Goal: Transaction & Acquisition: Obtain resource

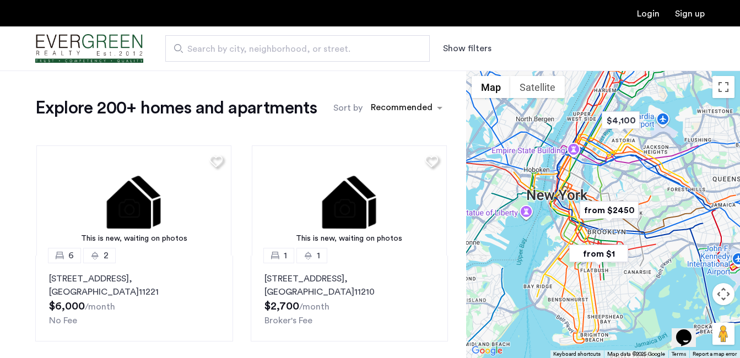
click at [452, 47] on button "Show filters" at bounding box center [467, 48] width 48 height 13
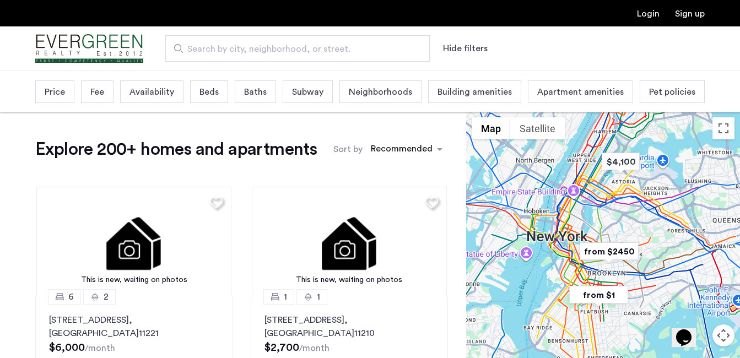
click at [204, 90] on span "Beds" at bounding box center [208, 91] width 19 height 13
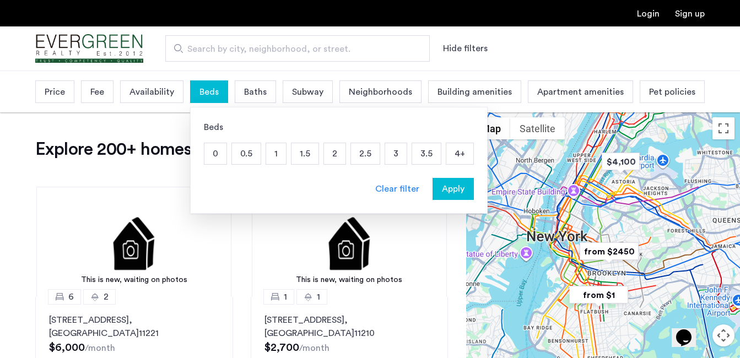
click at [339, 153] on p "2" at bounding box center [334, 153] width 21 height 21
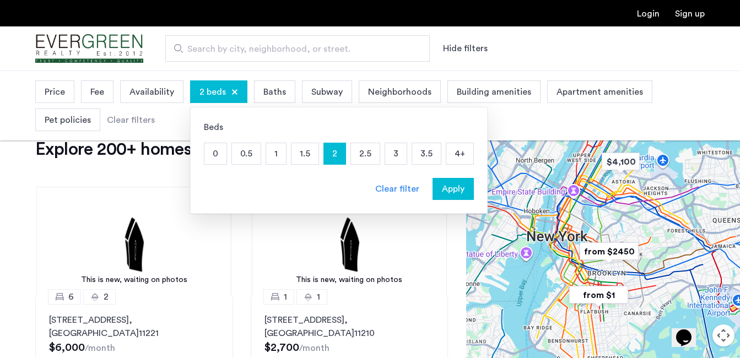
click at [359, 154] on p "2.5" at bounding box center [365, 153] width 29 height 21
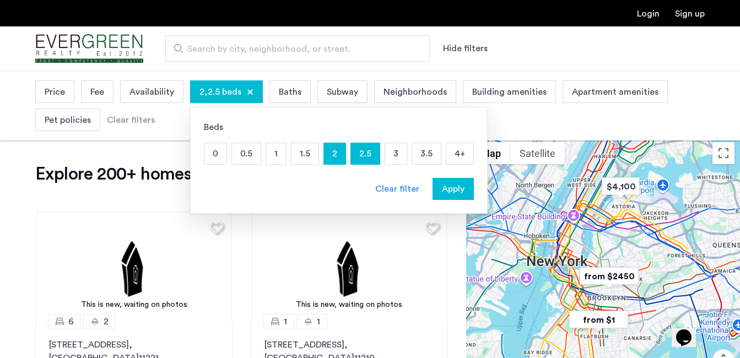
click at [57, 91] on span "Price" at bounding box center [55, 91] width 20 height 13
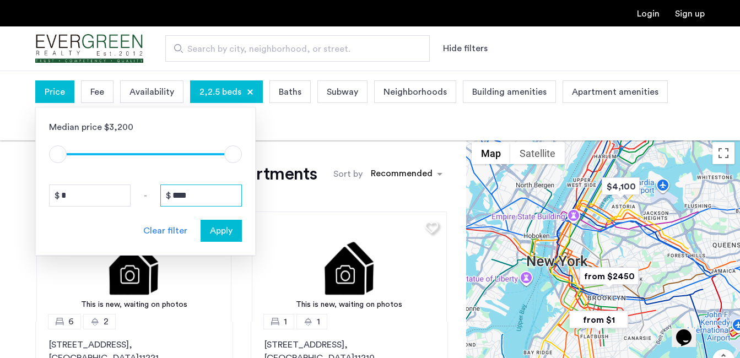
click at [195, 196] on input "****" at bounding box center [201, 196] width 82 height 22
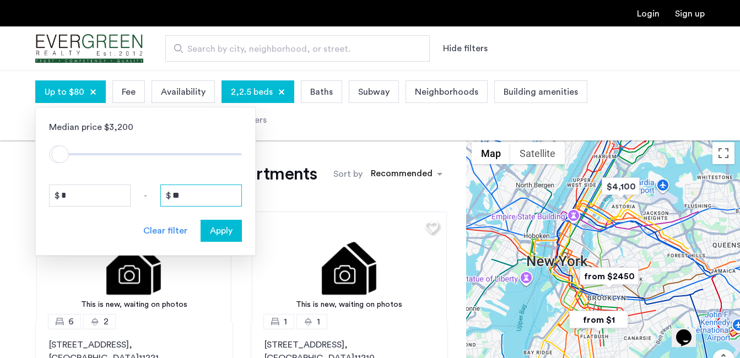
type input "*"
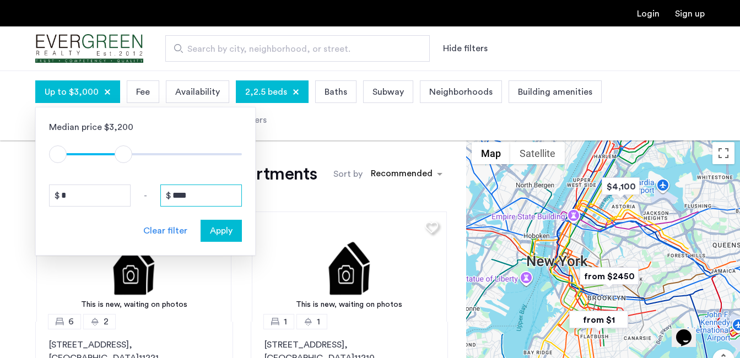
type input "****"
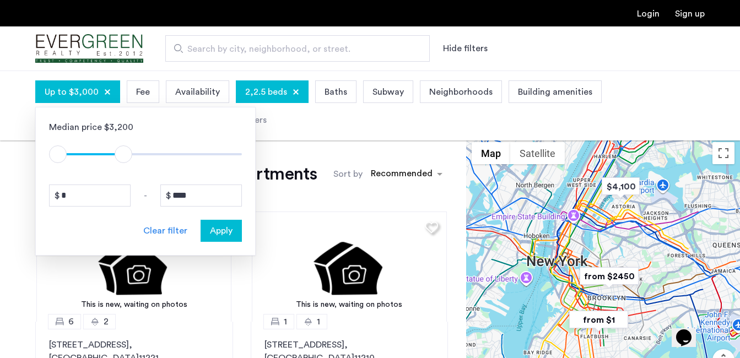
click at [668, 107] on div "Up to $3,000 Median price $3,200 $1 $8000 $1 $3001 $1 - $1 * - **** Clear filte…" at bounding box center [369, 106] width 669 height 56
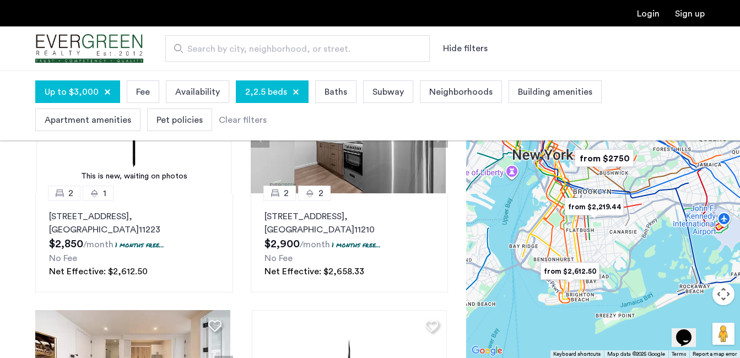
scroll to position [125, 0]
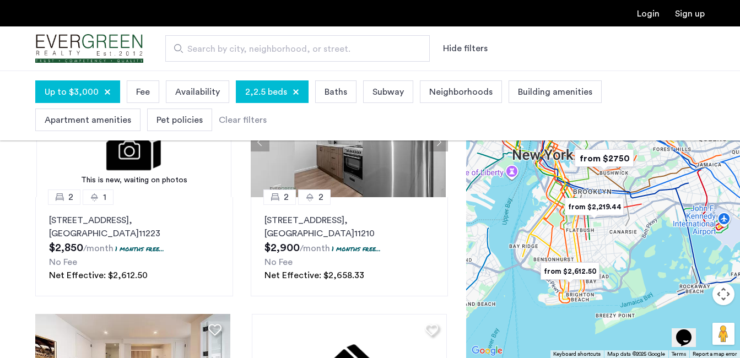
click at [723, 296] on button "Map camera controls" at bounding box center [723, 294] width 22 height 22
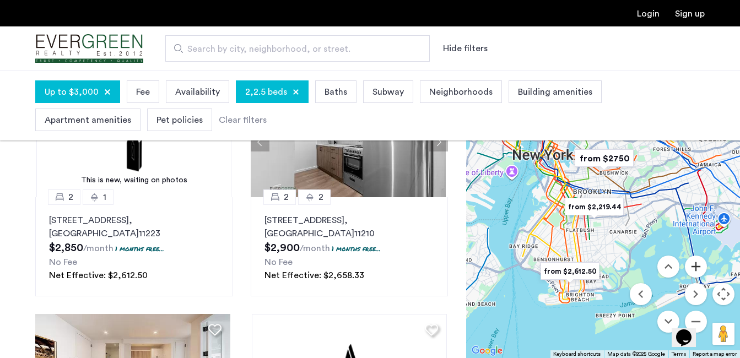
click at [695, 265] on button "Zoom in" at bounding box center [696, 267] width 22 height 22
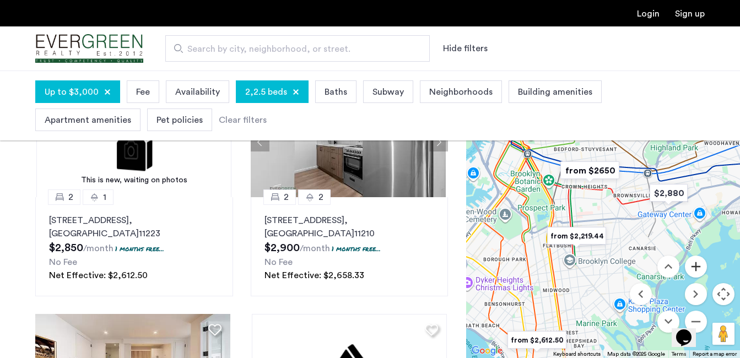
click at [695, 265] on button "Zoom in" at bounding box center [696, 267] width 22 height 22
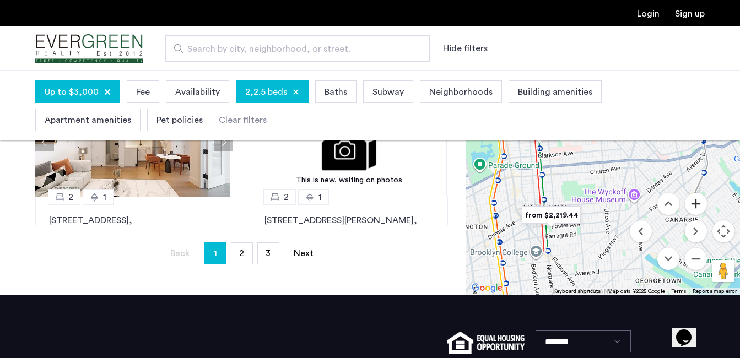
scroll to position [271, 0]
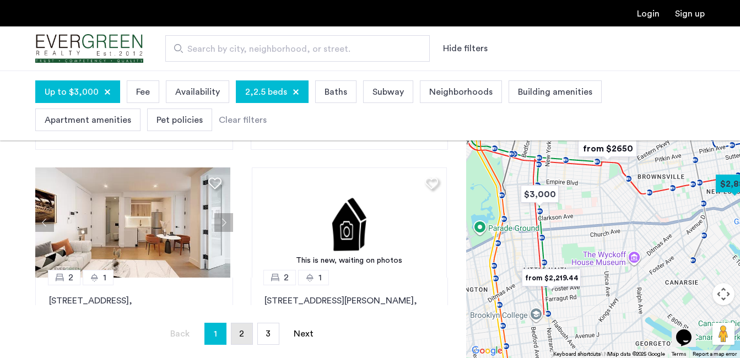
click at [240, 339] on link "page 2" at bounding box center [241, 333] width 21 height 21
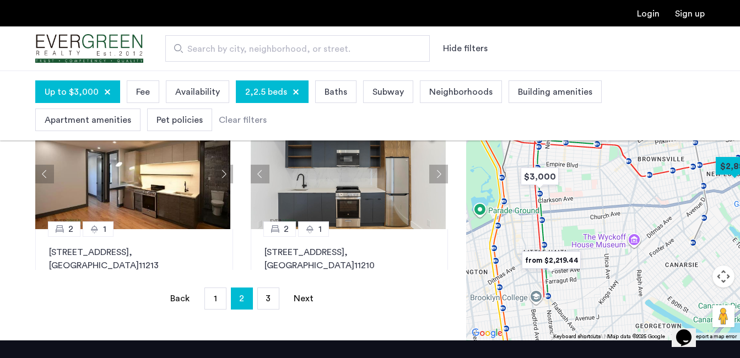
scroll to position [309, 0]
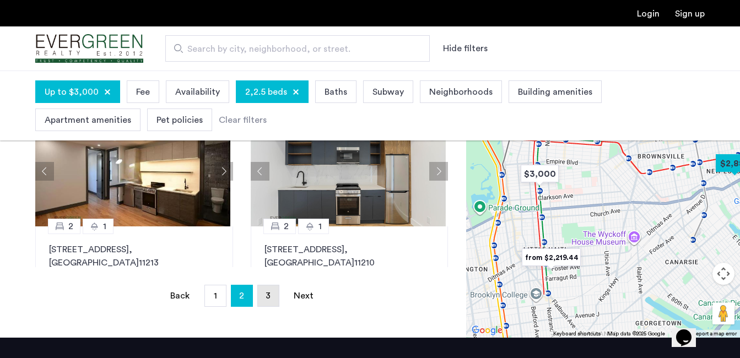
click at [270, 295] on link "page 3" at bounding box center [268, 295] width 21 height 21
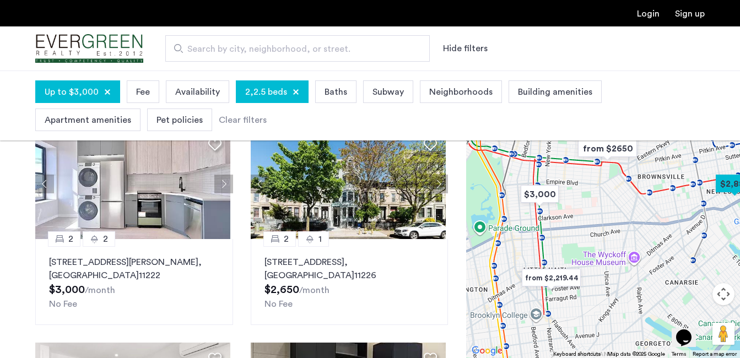
scroll to position [85, 0]
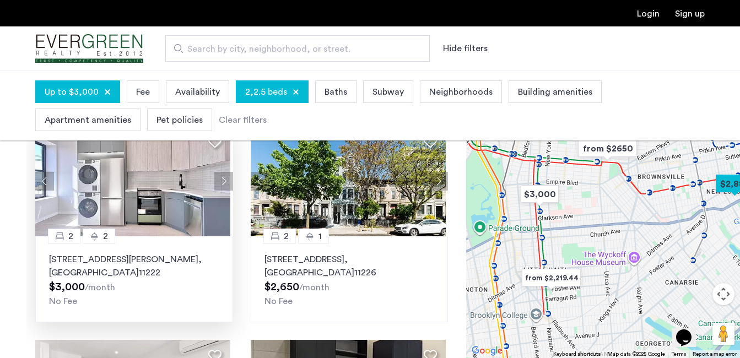
click at [127, 196] on img at bounding box center [132, 181] width 195 height 110
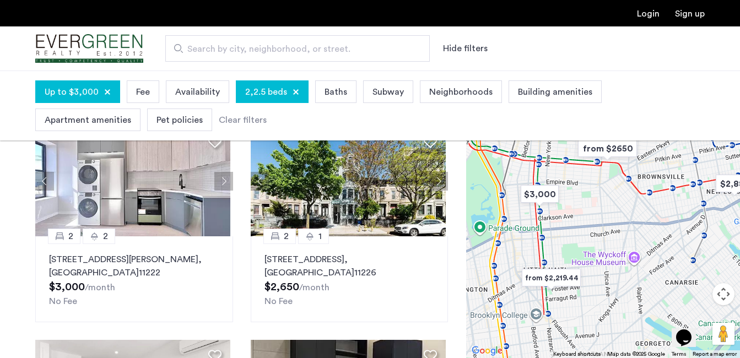
click at [571, 278] on img "from $2,219.44" at bounding box center [551, 278] width 68 height 25
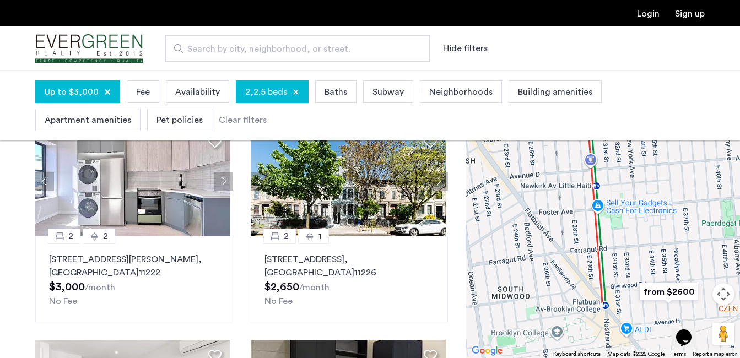
click at [729, 293] on button "Map camera controls" at bounding box center [723, 294] width 22 height 22
click at [698, 291] on button "Move right" at bounding box center [696, 294] width 22 height 22
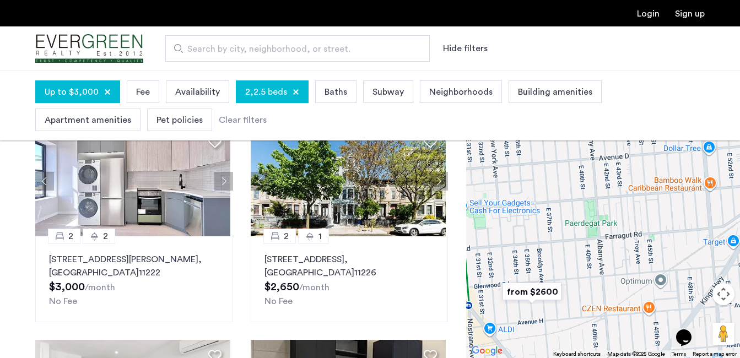
click at [533, 294] on img "from $2600" at bounding box center [532, 291] width 68 height 25
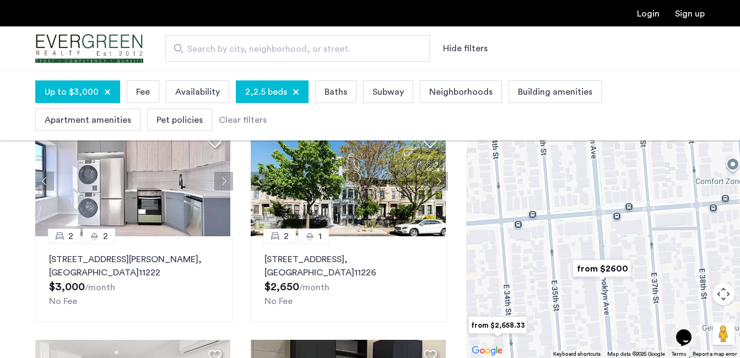
drag, startPoint x: 717, startPoint y: 283, endPoint x: 655, endPoint y: 381, distance: 116.2
click at [655, 273] on html "Login Sign up Search by city, neighborhood, or street. Hide filters Up to $3,00…" at bounding box center [370, 94] width 740 height 358
click at [721, 293] on button "Map camera controls" at bounding box center [723, 294] width 22 height 22
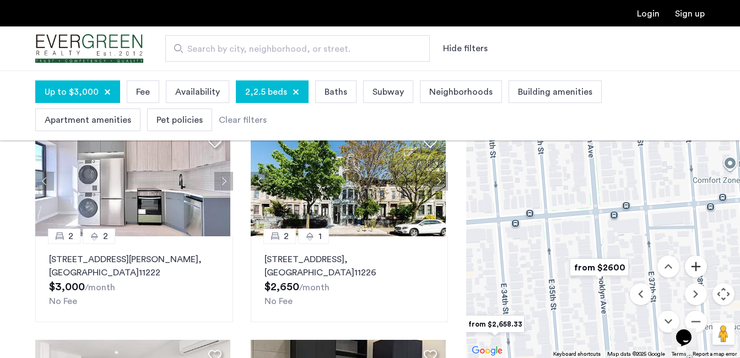
click at [696, 269] on button "Zoom in" at bounding box center [696, 267] width 22 height 22
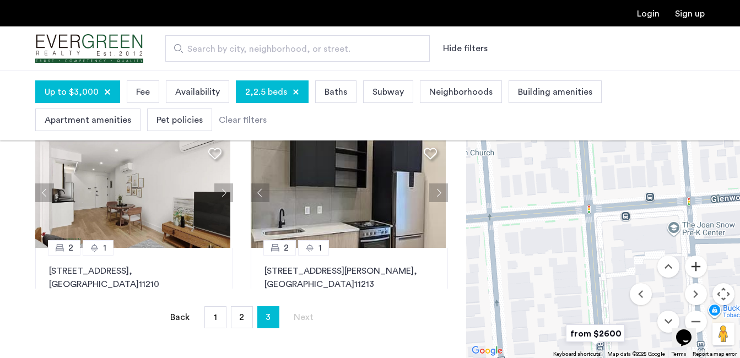
scroll to position [294, 0]
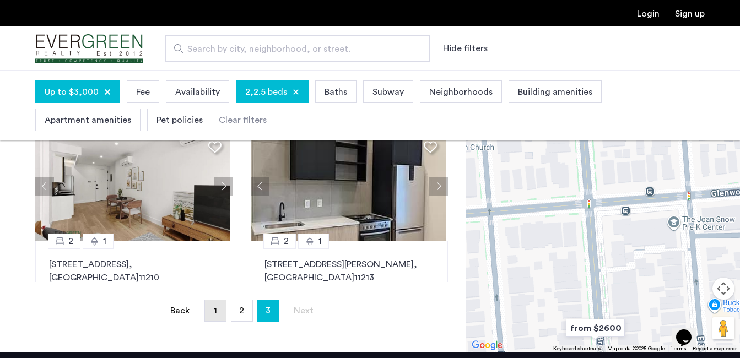
click at [217, 309] on span "1" at bounding box center [215, 310] width 3 height 9
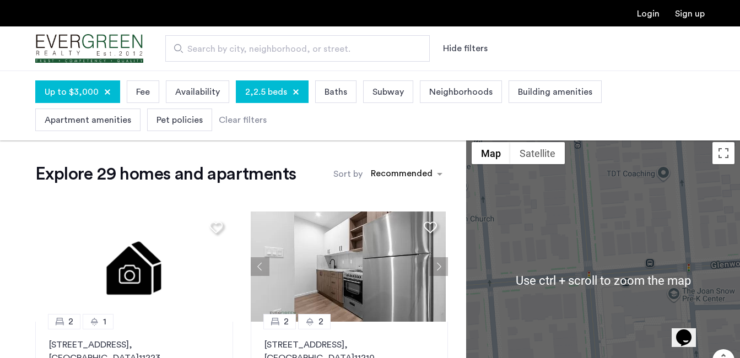
click at [678, 172] on div "To navigate, press the arrow keys." at bounding box center [603, 281] width 274 height 288
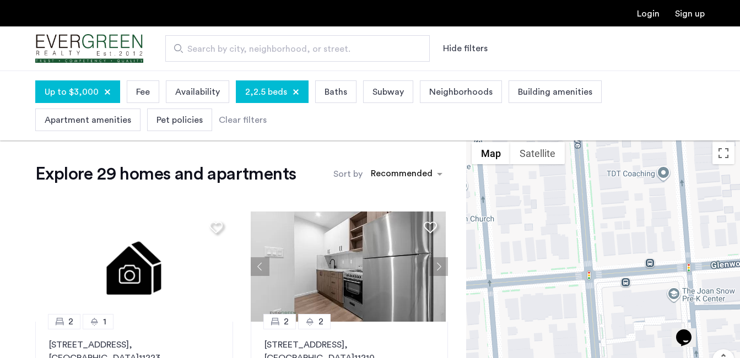
click at [611, 251] on div "To navigate, press the arrow keys." at bounding box center [603, 281] width 274 height 288
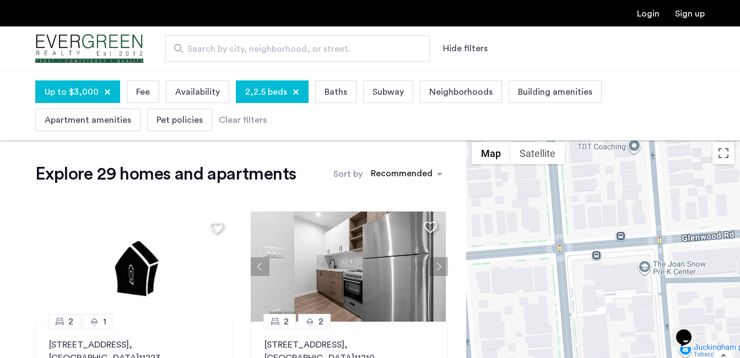
drag, startPoint x: 611, startPoint y: 251, endPoint x: 579, endPoint y: 222, distance: 42.9
click at [579, 221] on div "To navigate, press the arrow keys." at bounding box center [603, 281] width 274 height 288
click at [725, 153] on button "Toggle fullscreen view" at bounding box center [723, 153] width 22 height 22
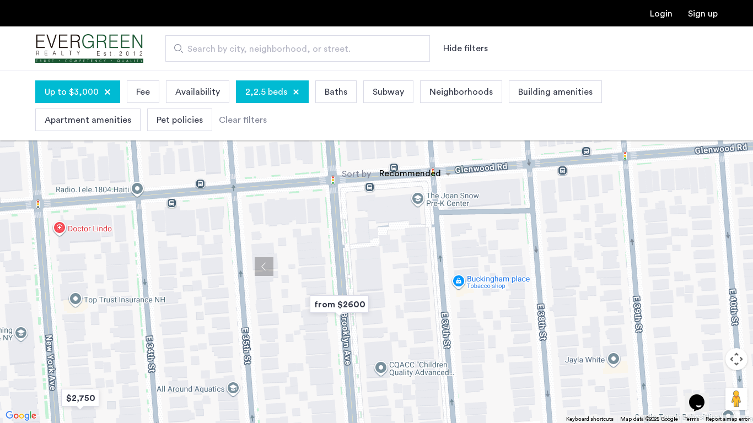
click at [739, 186] on div "To navigate, press the arrow keys." at bounding box center [376, 211] width 753 height 423
click at [735, 358] on button "Map camera controls" at bounding box center [736, 359] width 22 height 22
click at [711, 358] on button "Zoom out" at bounding box center [709, 387] width 22 height 22
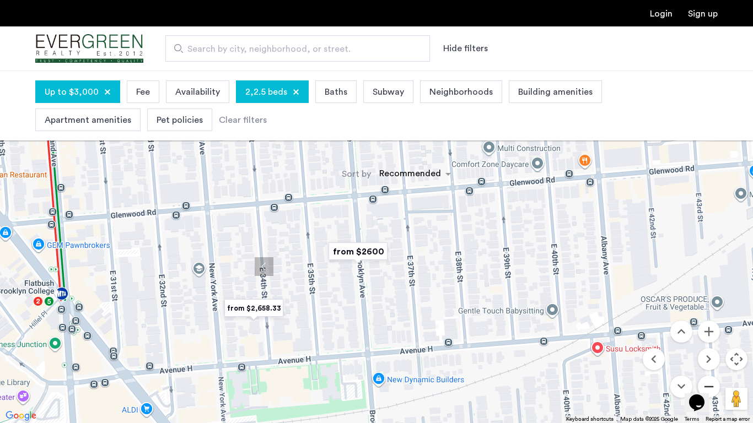
click at [711, 358] on button "Zoom out" at bounding box center [709, 387] width 22 height 22
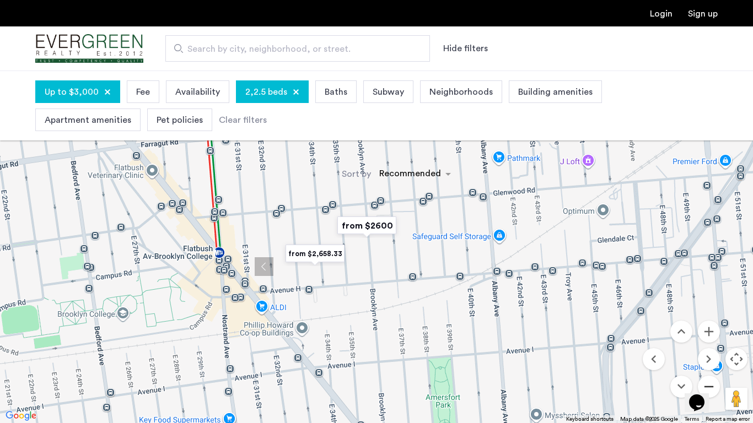
click at [711, 358] on button "Zoom out" at bounding box center [709, 387] width 22 height 22
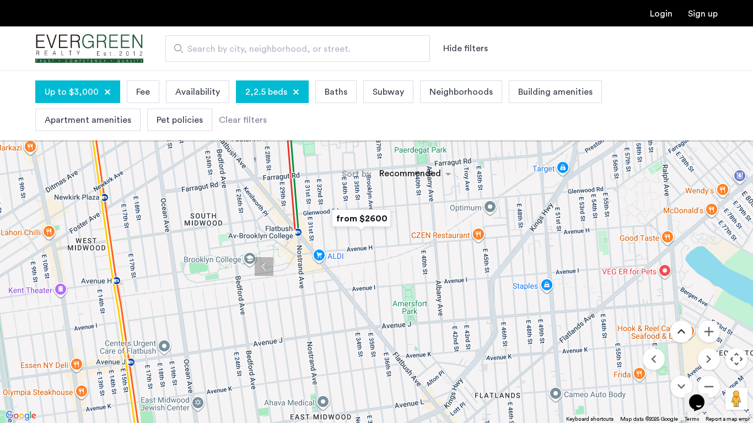
click at [683, 328] on button "Move up" at bounding box center [681, 332] width 22 height 22
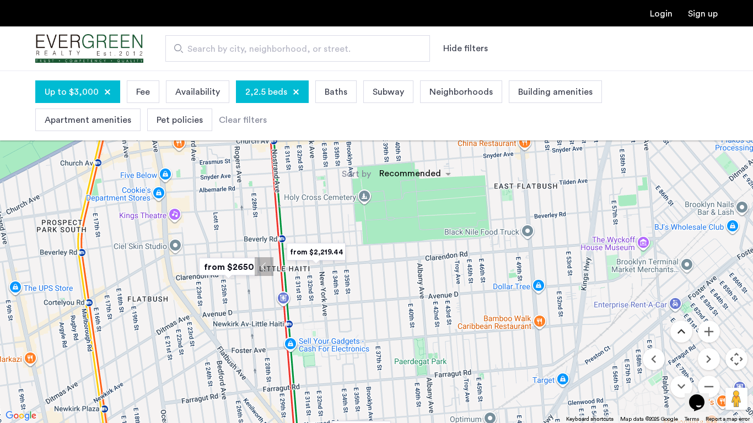
click at [680, 328] on button "Move up" at bounding box center [681, 332] width 22 height 22
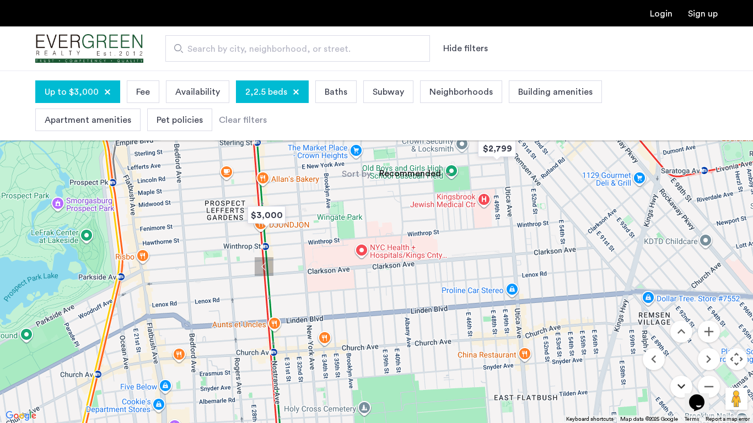
click at [682, 358] on button "Move down" at bounding box center [681, 387] width 22 height 22
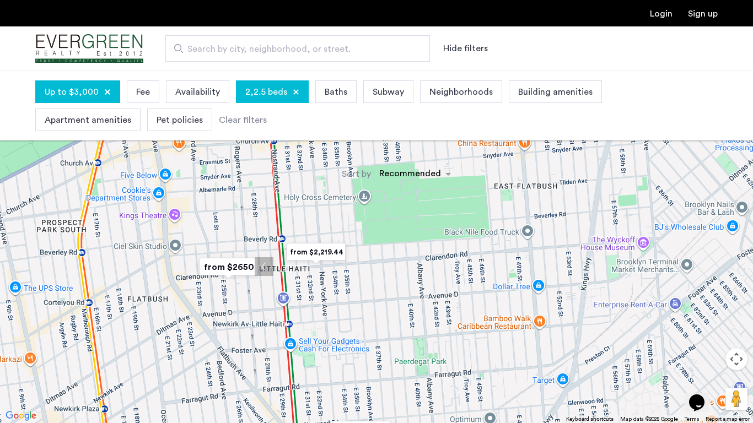
click at [318, 251] on img "from $2,219.44" at bounding box center [316, 252] width 68 height 25
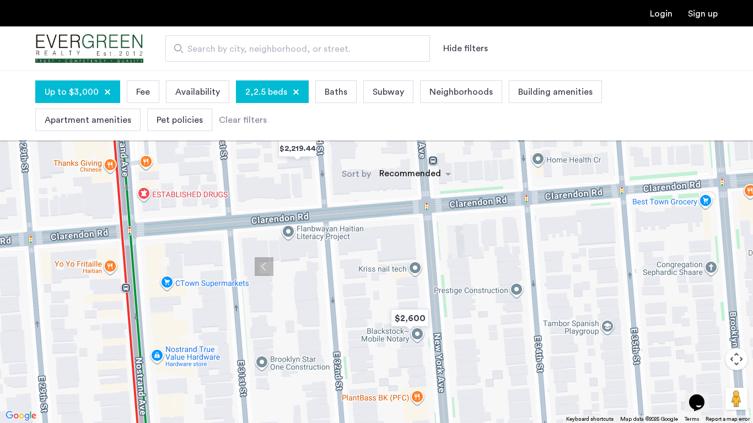
click at [739, 12] on button "Toggle fullscreen view" at bounding box center [736, 17] width 22 height 22
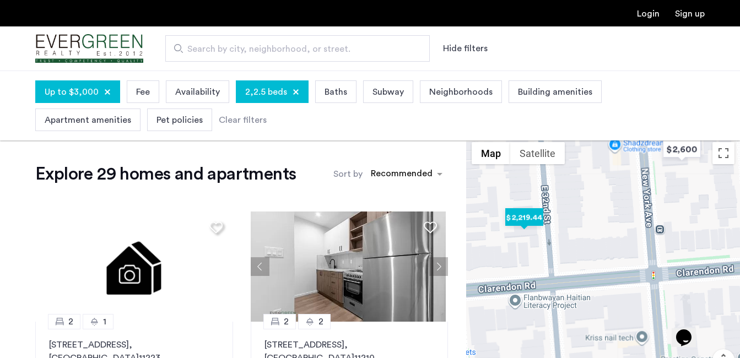
click at [518, 218] on img "$2,219.44" at bounding box center [524, 217] width 47 height 25
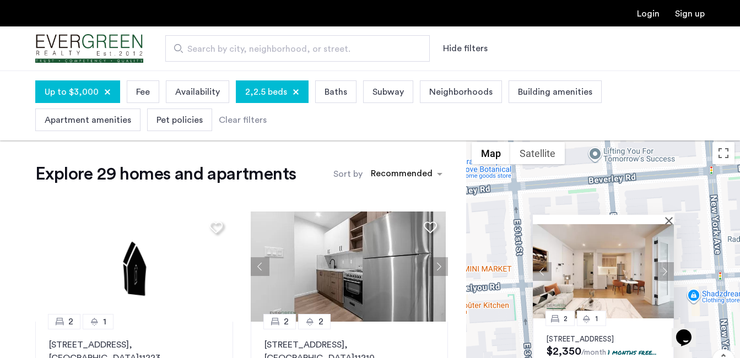
click at [605, 291] on img at bounding box center [603, 271] width 141 height 94
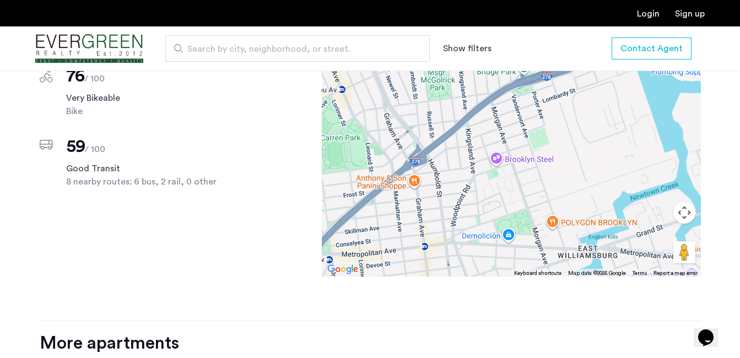
scroll to position [962, 0]
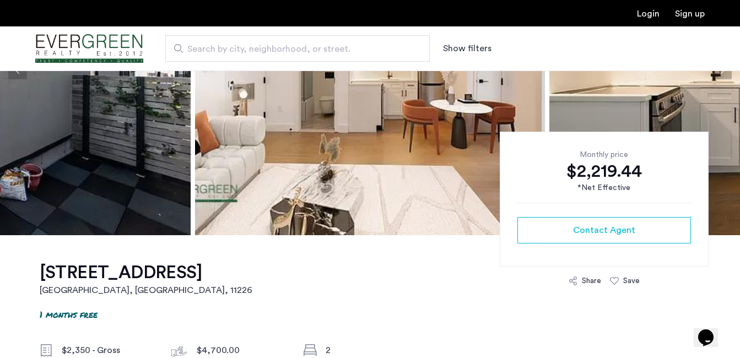
scroll to position [202, 0]
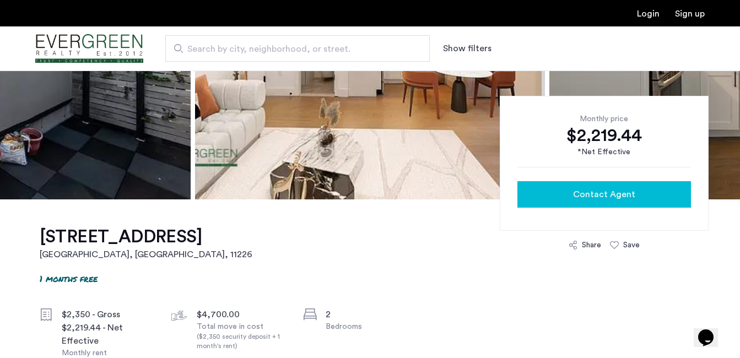
click at [623, 198] on span "Contact Agent" at bounding box center [604, 194] width 62 height 13
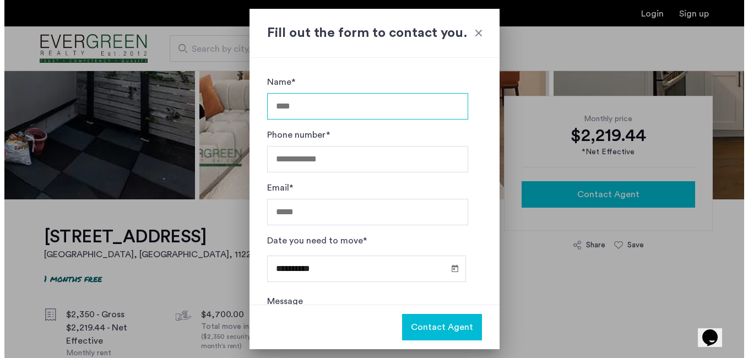
scroll to position [0, 0]
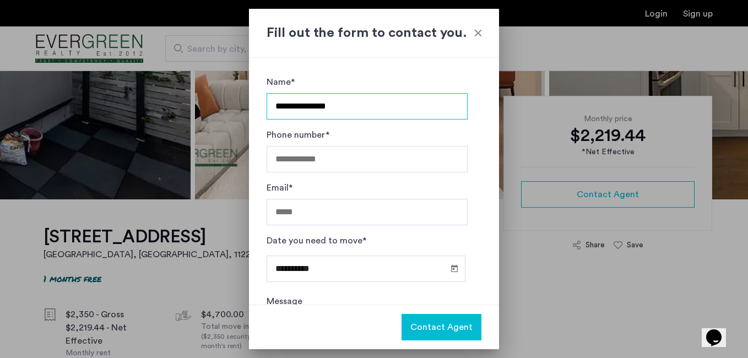
type input "**********"
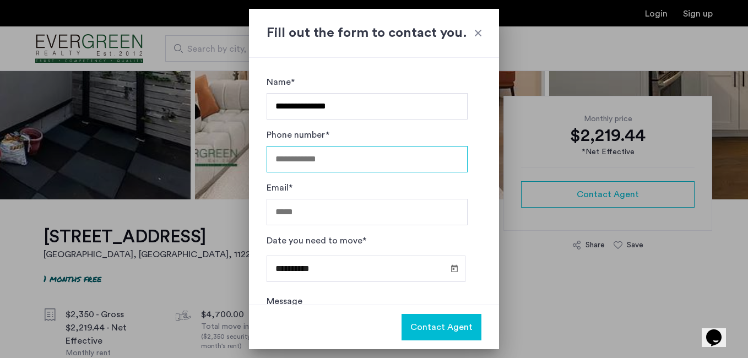
click at [399, 151] on input "Phone number*" at bounding box center [367, 159] width 201 height 26
type input "**********"
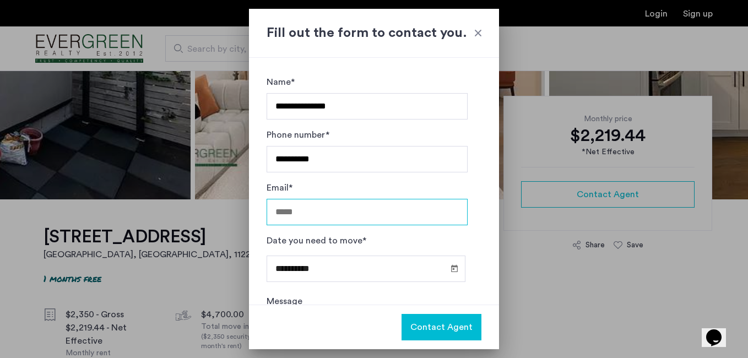
click at [334, 217] on input "Email*" at bounding box center [367, 212] width 201 height 26
type input "**********"
drag, startPoint x: 493, startPoint y: 199, endPoint x: 488, endPoint y: 229, distance: 30.3
click at [488, 229] on div "**********" at bounding box center [374, 181] width 250 height 247
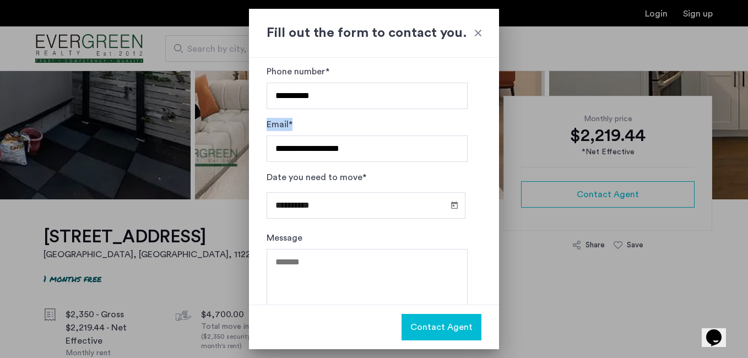
scroll to position [87, 0]
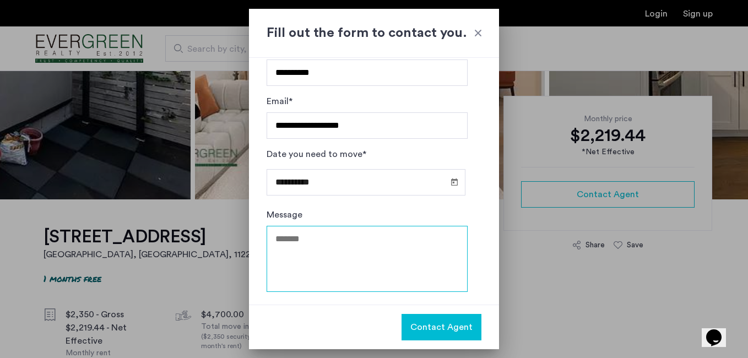
click at [410, 257] on textarea "Message" at bounding box center [367, 259] width 201 height 66
click at [349, 257] on textarea "**********" at bounding box center [367, 259] width 201 height 66
type textarea "**********"
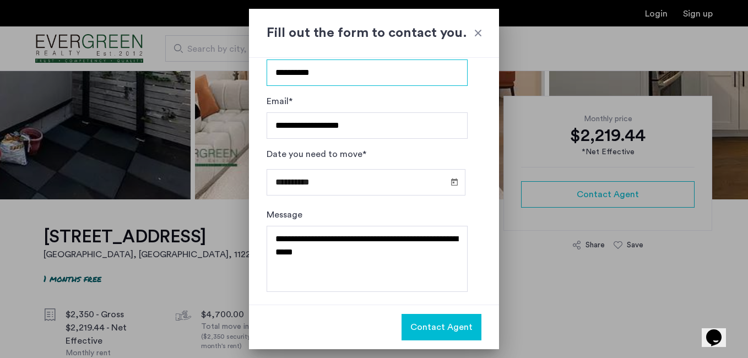
click at [302, 71] on input "**********" at bounding box center [367, 73] width 201 height 26
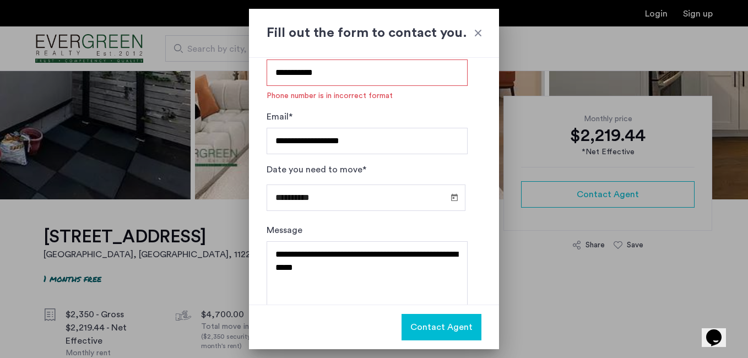
click at [289, 71] on input "**********" at bounding box center [367, 73] width 201 height 26
click at [357, 71] on input "**********" at bounding box center [367, 73] width 201 height 26
click at [309, 70] on input "**********" at bounding box center [367, 73] width 201 height 26
type input "**********"
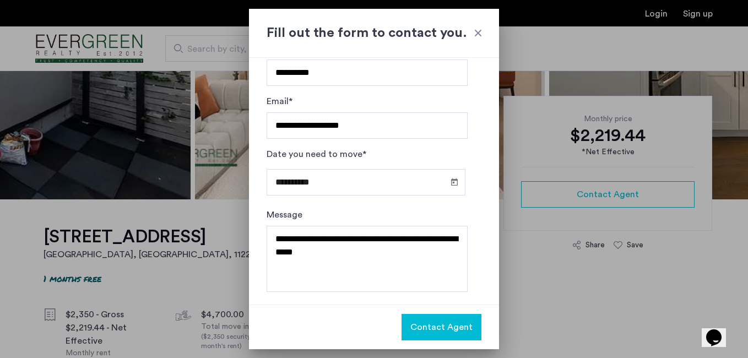
click at [427, 331] on span "Contact Agent" at bounding box center [441, 327] width 62 height 13
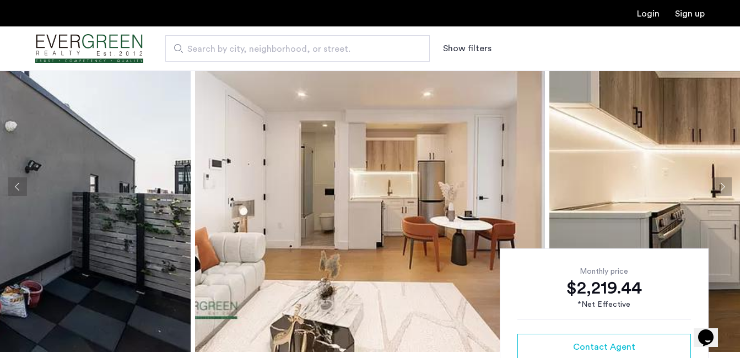
scroll to position [202, 0]
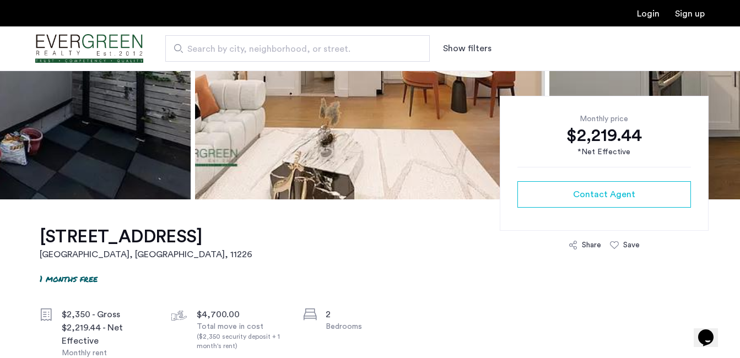
click at [109, 38] on img "Cazamio Logo" at bounding box center [89, 48] width 108 height 41
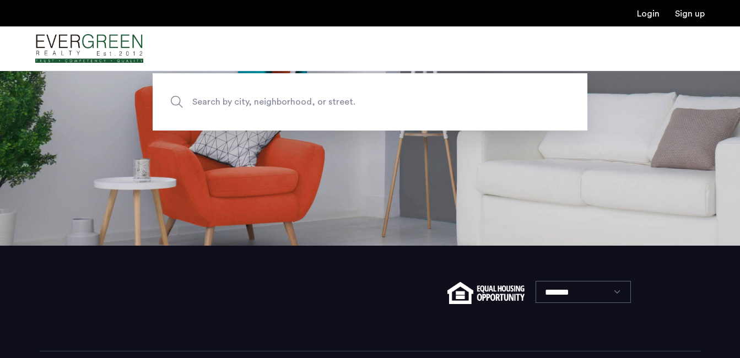
scroll to position [160, 0]
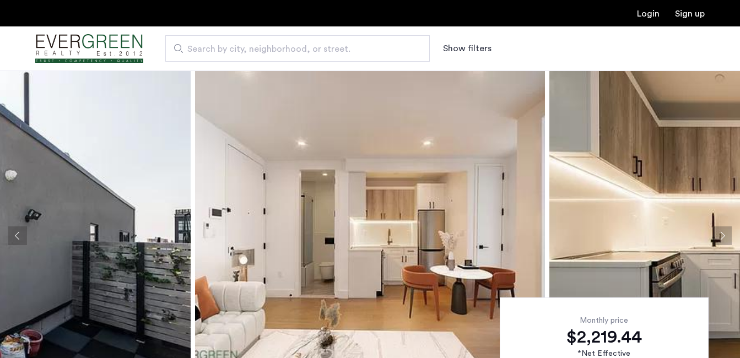
scroll to position [202, 0]
